Goal: Task Accomplishment & Management: Use online tool/utility

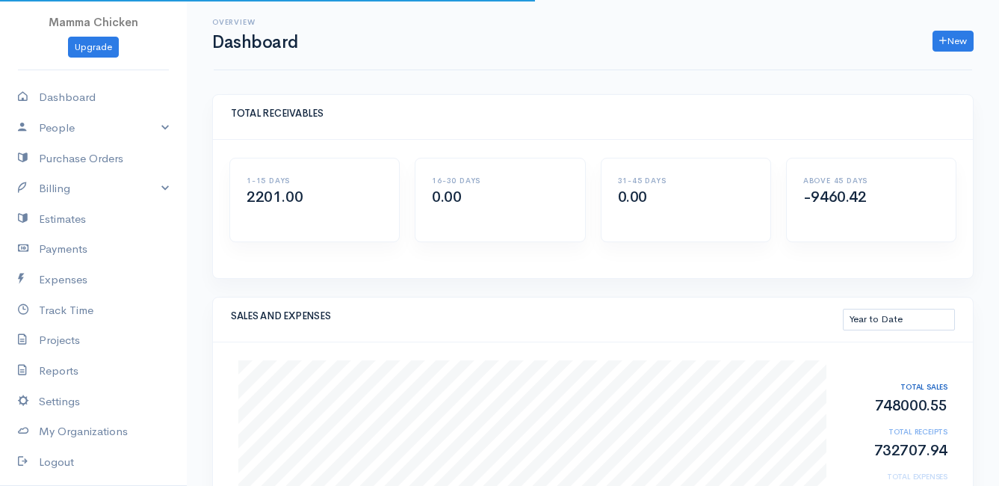
select select "thistoyear"
click at [70, 181] on link "Billing" at bounding box center [93, 188] width 187 height 31
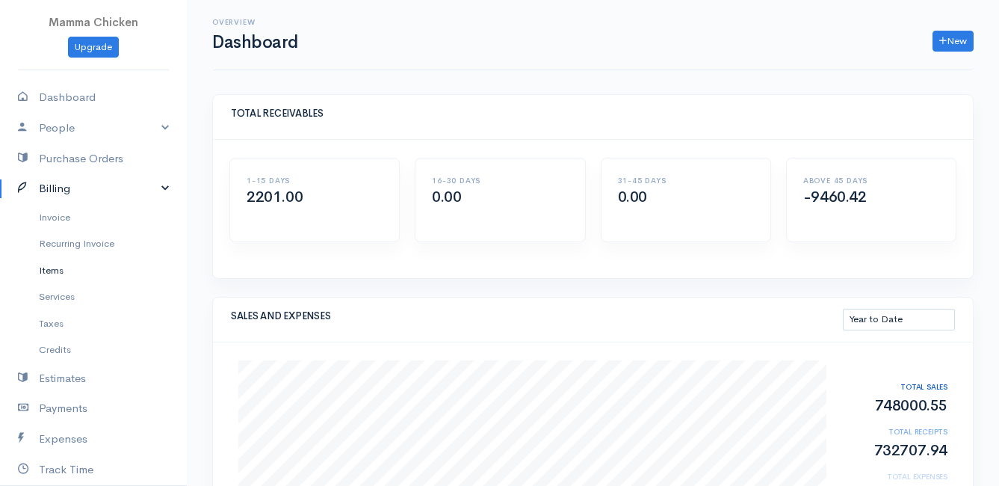
click at [63, 269] on link "Items" at bounding box center [93, 270] width 187 height 27
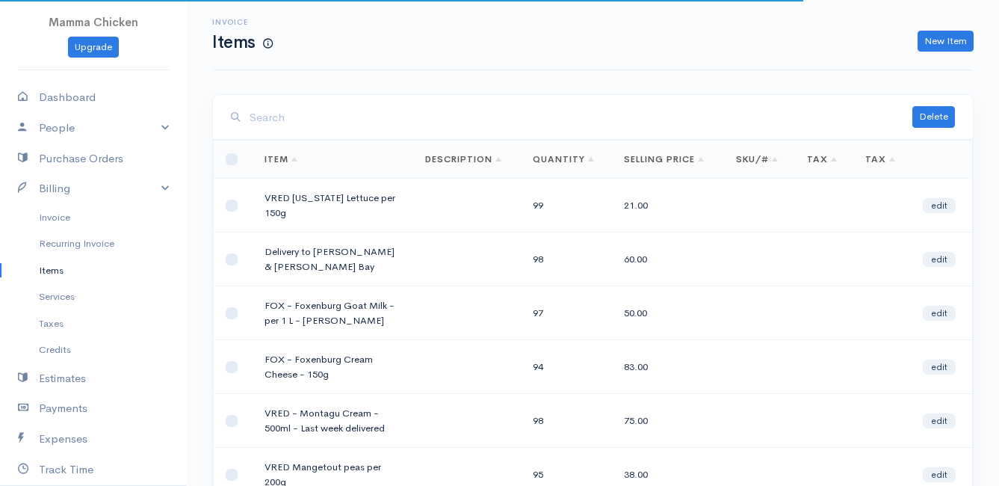
click at [326, 128] on input "search" at bounding box center [581, 117] width 663 height 31
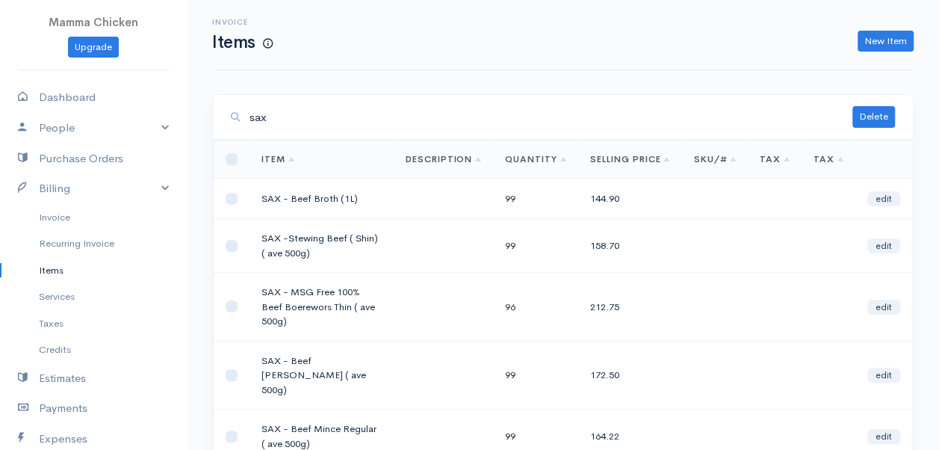
type input "sax"
click at [894, 37] on link "New Item" at bounding box center [886, 42] width 56 height 22
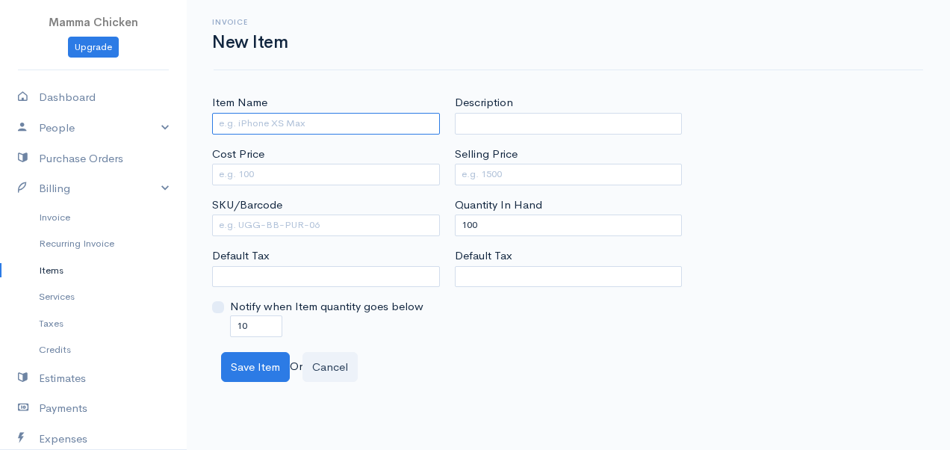
click at [276, 123] on input "Item Name" at bounding box center [326, 124] width 228 height 22
paste input "SAX - Sirloin Steak"
type input "SAX - Sirloin Steak"
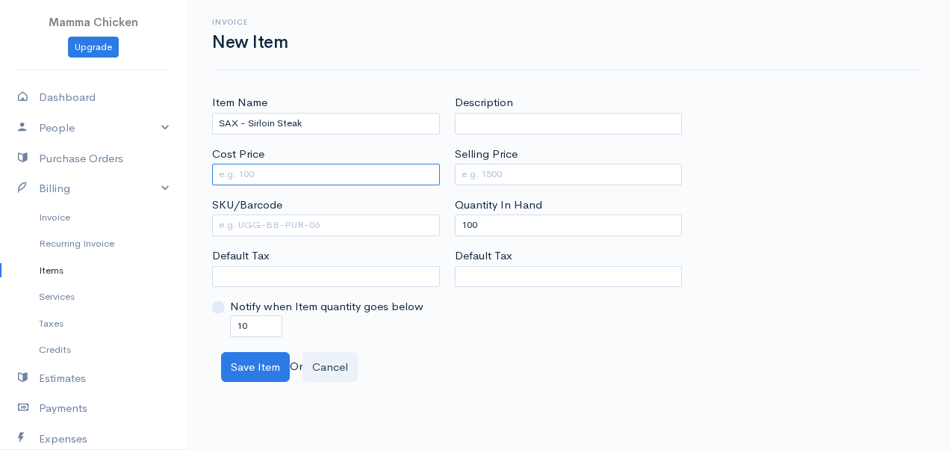
click at [309, 176] on input "Cost Price" at bounding box center [326, 175] width 228 height 22
click at [295, 167] on input "Cost Price" at bounding box center [326, 175] width 228 height 22
type input "195"
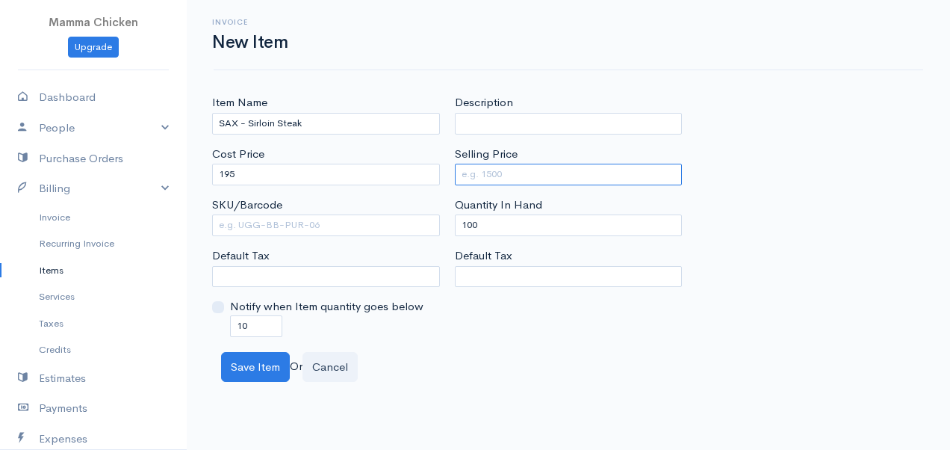
click at [492, 170] on input "Selling Price" at bounding box center [569, 175] width 228 height 22
type input "269.1"
click at [557, 333] on div "Description Selling Price 269.1 Quantity In Hand 100 Default Tax" at bounding box center [569, 215] width 243 height 242
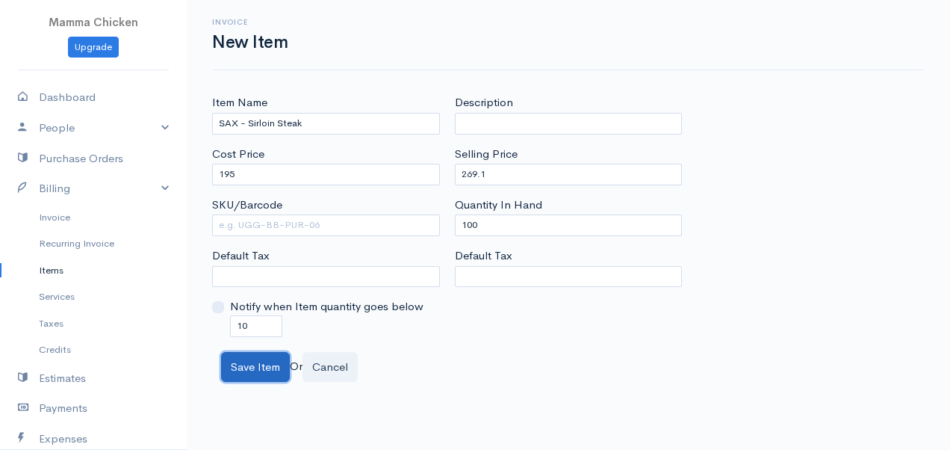
click at [256, 359] on button "Save Item" at bounding box center [255, 367] width 69 height 31
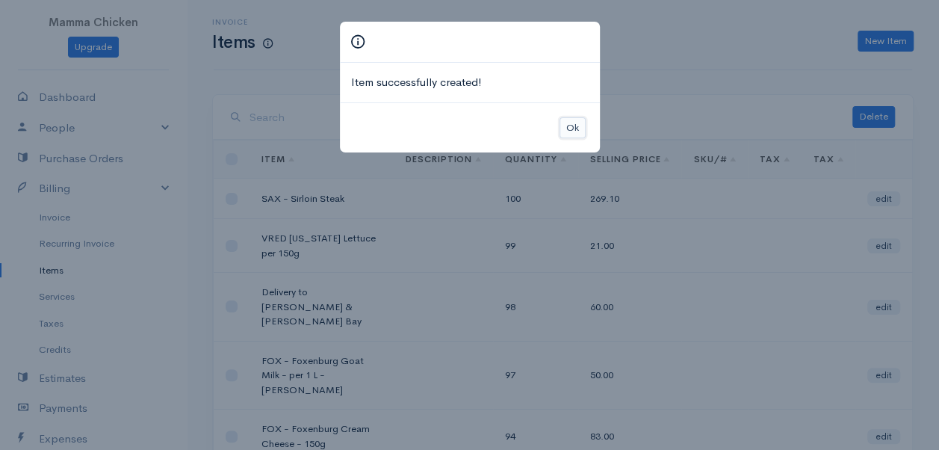
click at [575, 120] on button "Ok" at bounding box center [573, 128] width 26 height 22
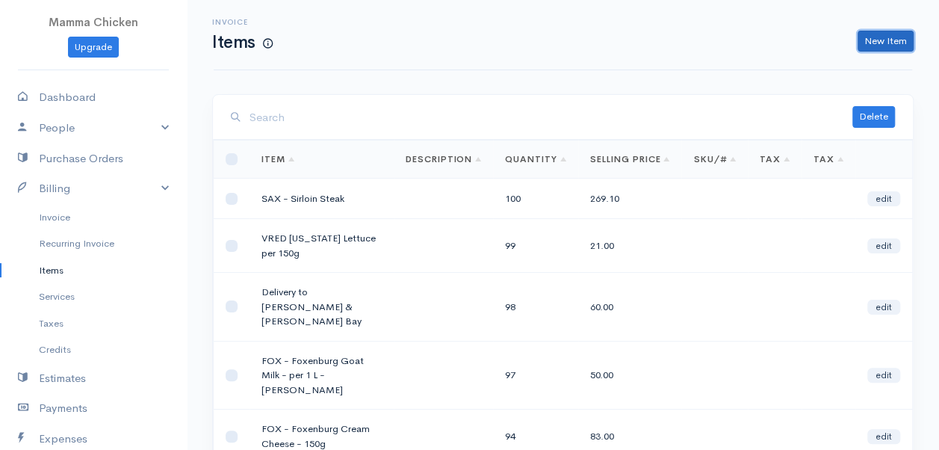
click at [891, 40] on link "New Item" at bounding box center [886, 42] width 56 height 22
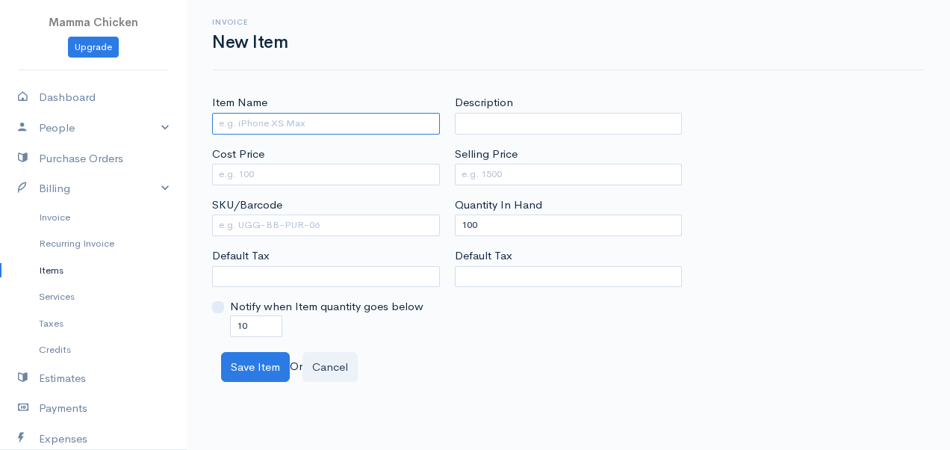
drag, startPoint x: 273, startPoint y: 123, endPoint x: 266, endPoint y: 120, distance: 7.8
click at [273, 123] on input "Item Name" at bounding box center [326, 124] width 228 height 22
paste input "SAX - Rib Eye Steak"
type input "SAX - Rib Eye Steak"
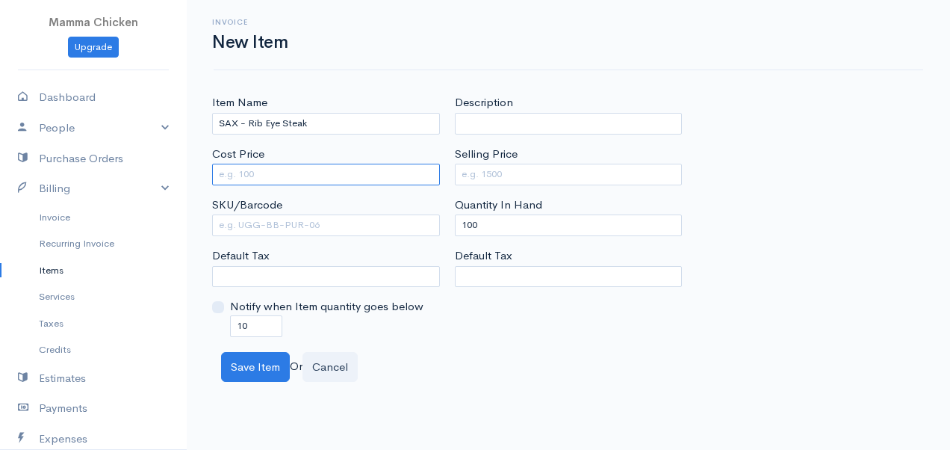
click at [330, 173] on input "Cost Price" at bounding box center [326, 175] width 228 height 22
click at [306, 176] on input "Cost Price" at bounding box center [326, 175] width 228 height 22
type input "249"
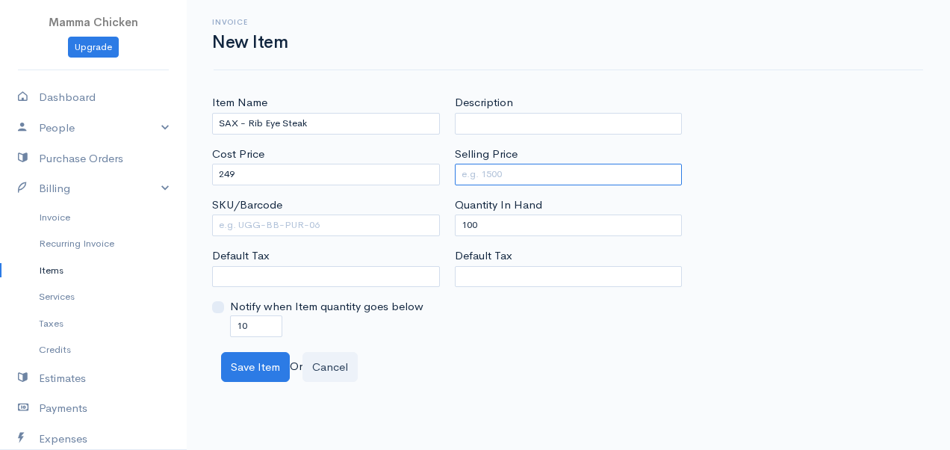
click at [479, 167] on input "Selling Price" at bounding box center [569, 175] width 228 height 22
type input "343.62"
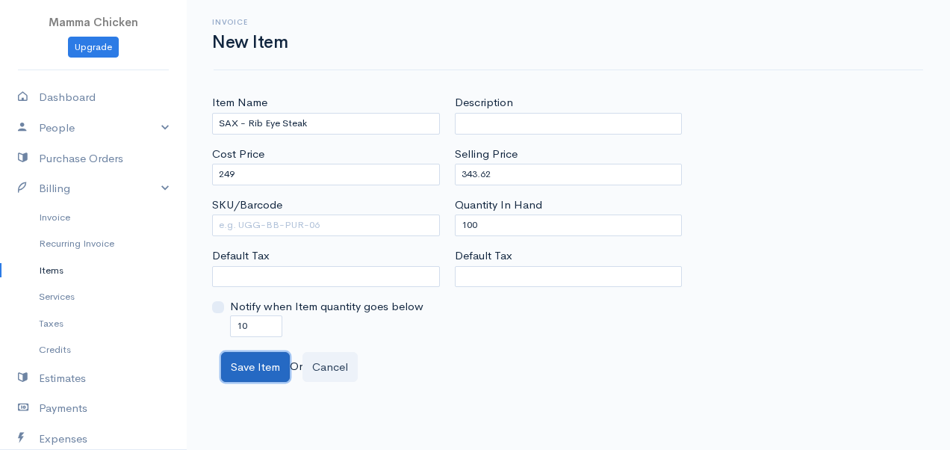
click at [253, 360] on button "Save Item" at bounding box center [255, 367] width 69 height 31
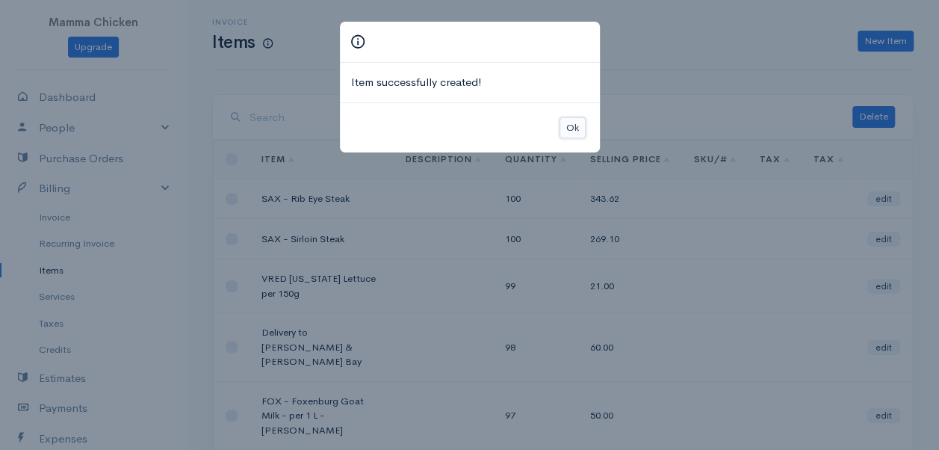
click at [569, 123] on button "Ok" at bounding box center [573, 128] width 26 height 22
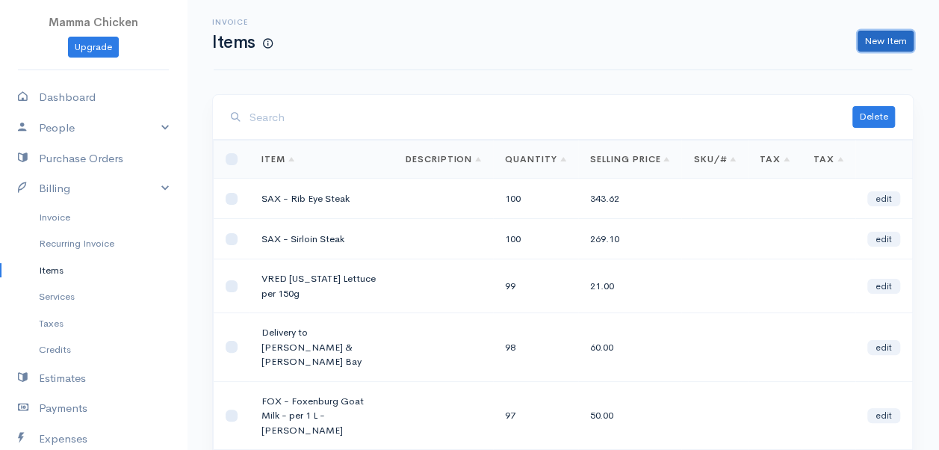
click at [892, 40] on link "New Item" at bounding box center [886, 42] width 56 height 22
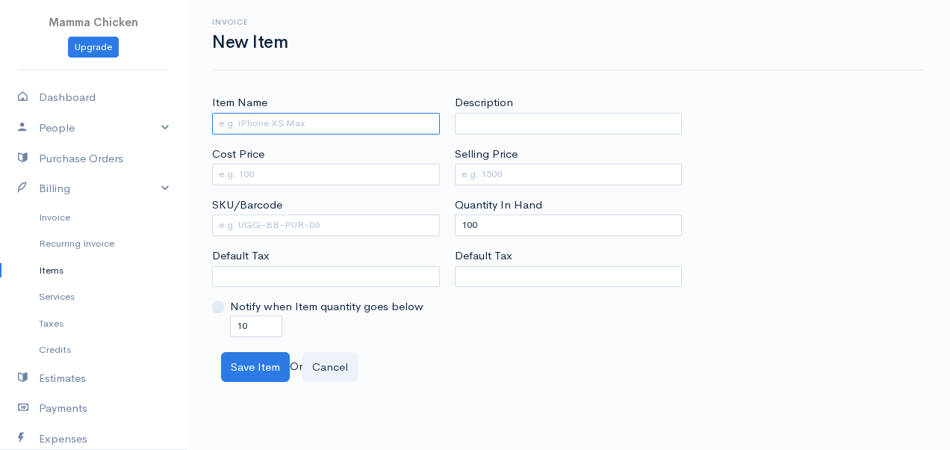
click at [247, 118] on input "Item Name" at bounding box center [326, 124] width 228 height 22
paste input "SAX - Prime Rib Steak"
type input "SAX - Prime Rib Steak"
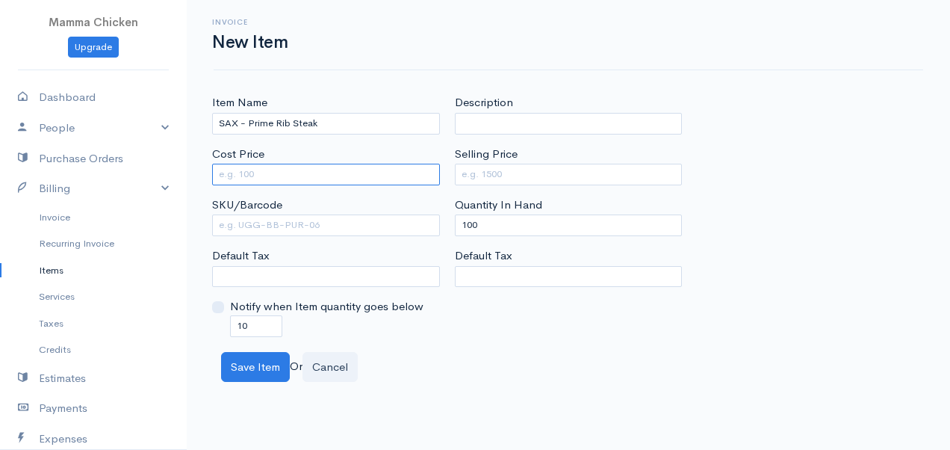
click at [271, 172] on input "Cost Price" at bounding box center [326, 175] width 228 height 22
type input "199"
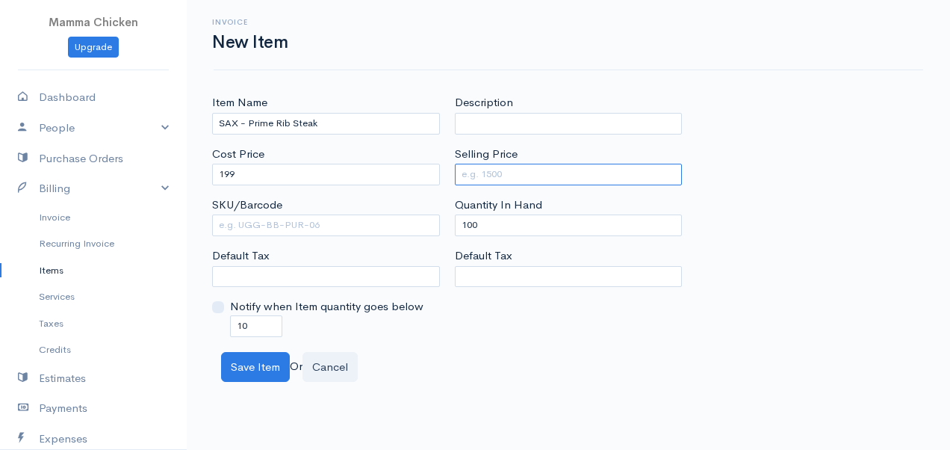
click at [489, 173] on input "Selling Price" at bounding box center [569, 175] width 228 height 22
type input "274.62"
click at [498, 352] on div "Save Item Or Cancel" at bounding box center [569, 367] width 710 height 31
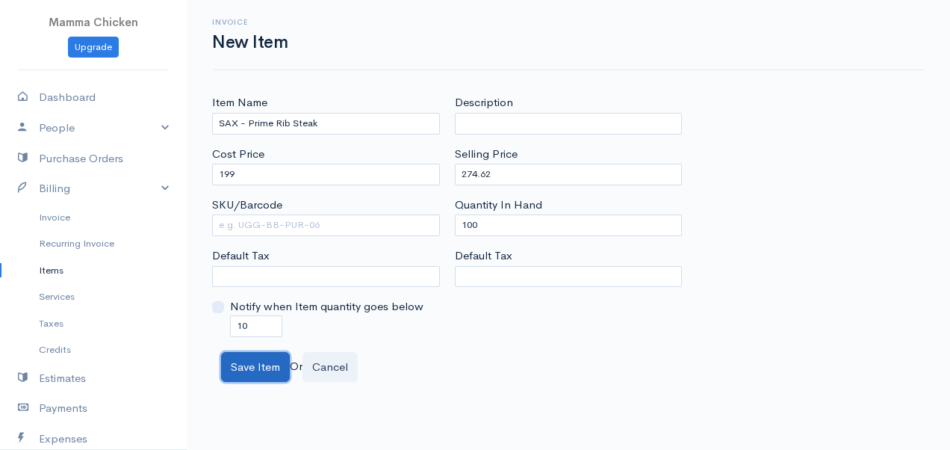
click at [250, 365] on button "Save Item" at bounding box center [255, 367] width 69 height 31
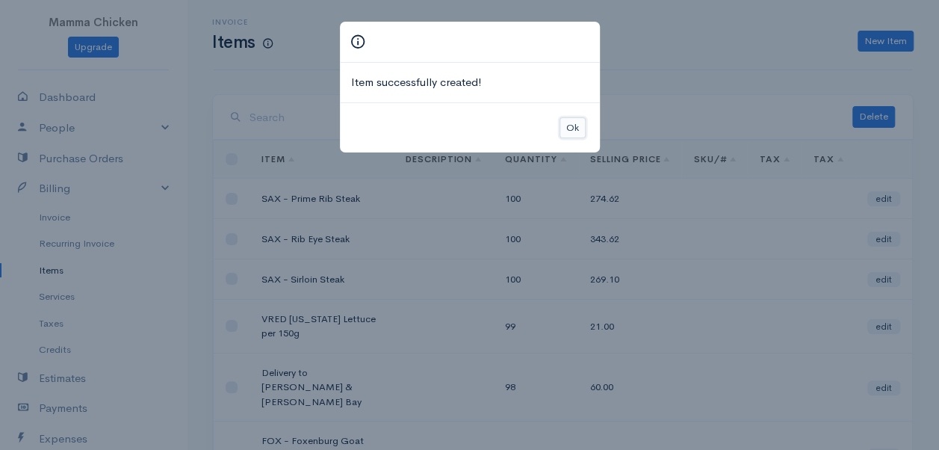
click at [575, 121] on button "Ok" at bounding box center [573, 128] width 26 height 22
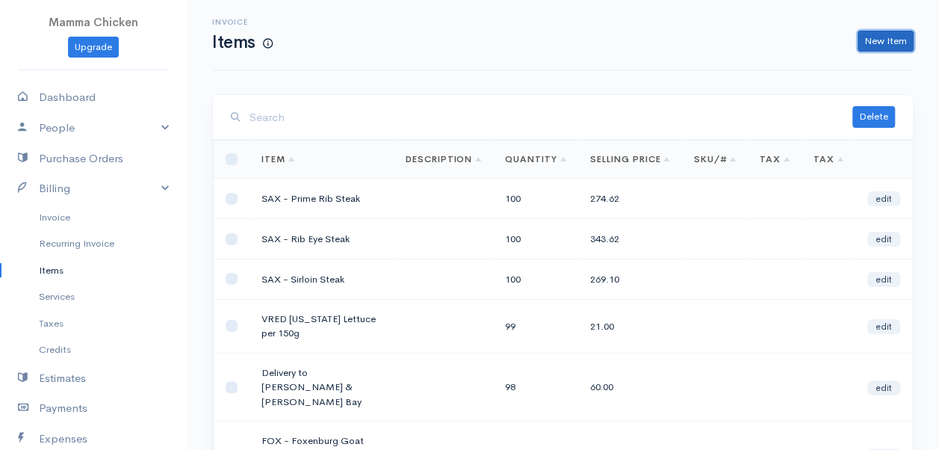
click at [880, 37] on link "New Item" at bounding box center [886, 42] width 56 height 22
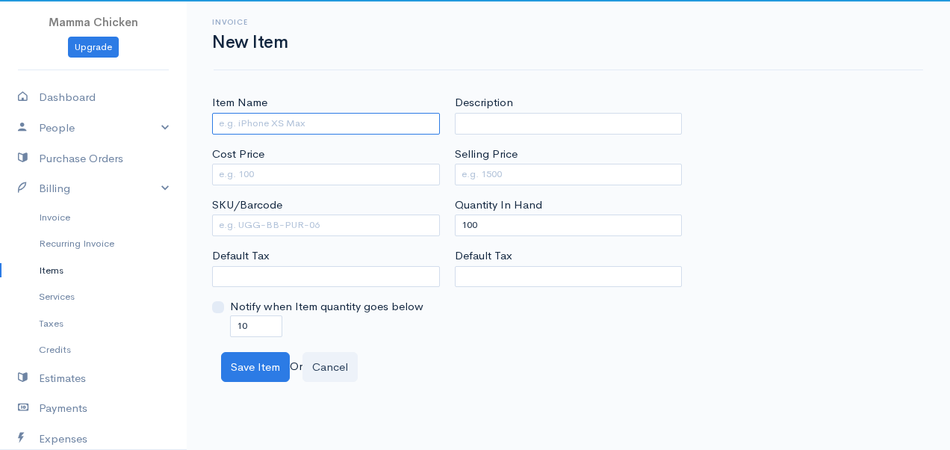
click at [296, 120] on input "Item Name" at bounding box center [326, 124] width 228 height 22
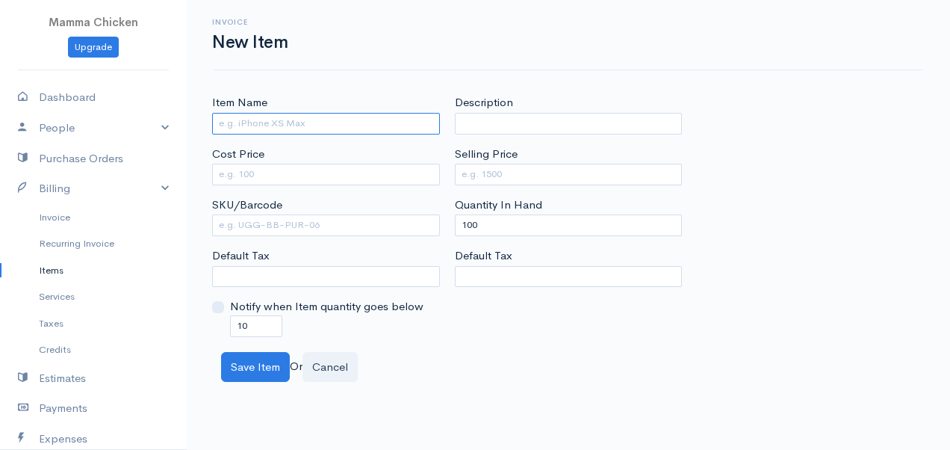
paste input "SAX - Marrow Bones (2/pack)"
type input "SAX - Marrow Bones (2/pack)"
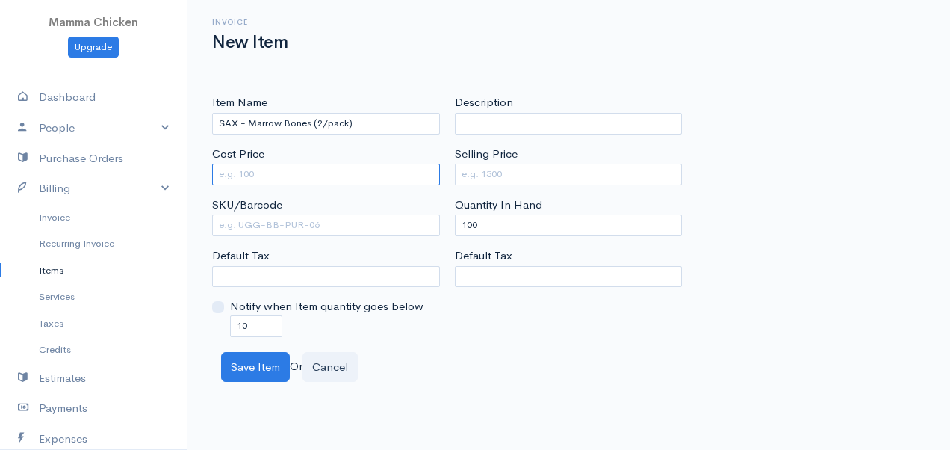
click at [300, 167] on input "Cost Price" at bounding box center [326, 175] width 228 height 22
type input "60"
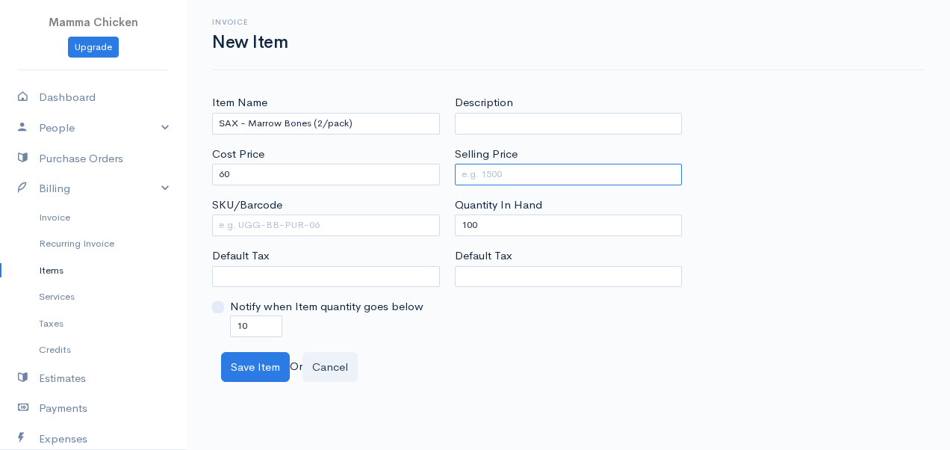
click at [488, 167] on input "Selling Price" at bounding box center [569, 175] width 228 height 22
type input "82.5"
click at [495, 365] on div "Save Item Or Cancel" at bounding box center [569, 367] width 710 height 31
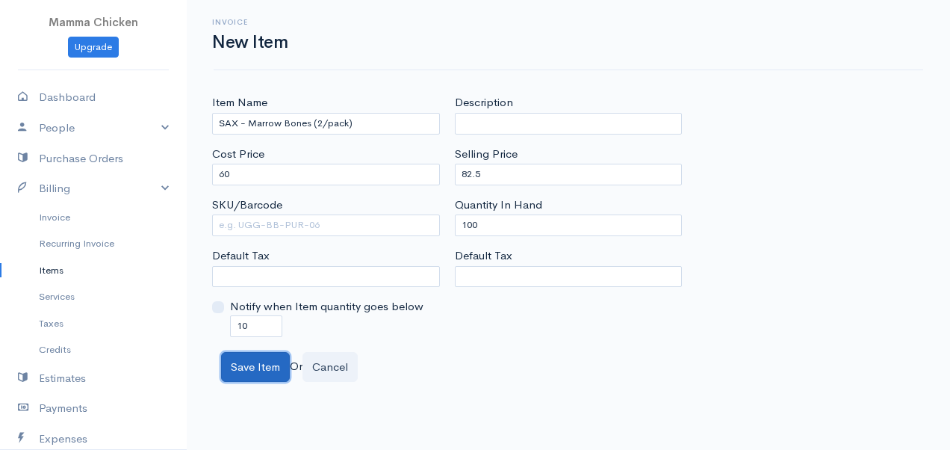
click at [253, 362] on button "Save Item" at bounding box center [255, 367] width 69 height 31
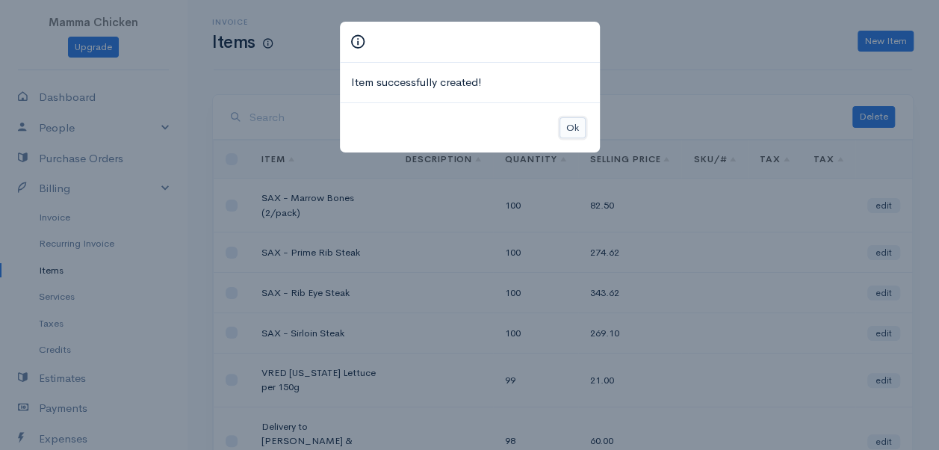
click at [566, 122] on button "Ok" at bounding box center [573, 128] width 26 height 22
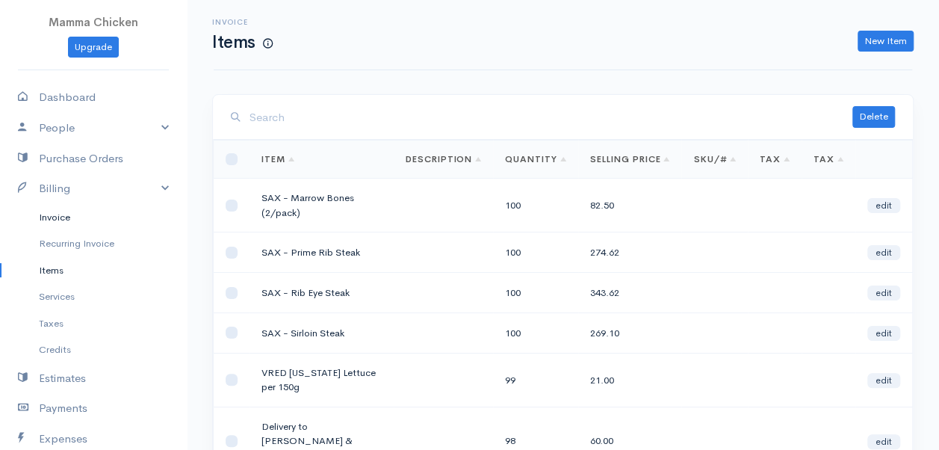
click at [57, 212] on link "Invoice" at bounding box center [93, 217] width 187 height 27
